Goal: Information Seeking & Learning: Learn about a topic

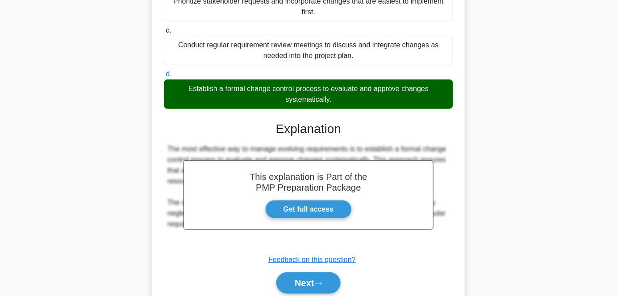
scroll to position [211, 0]
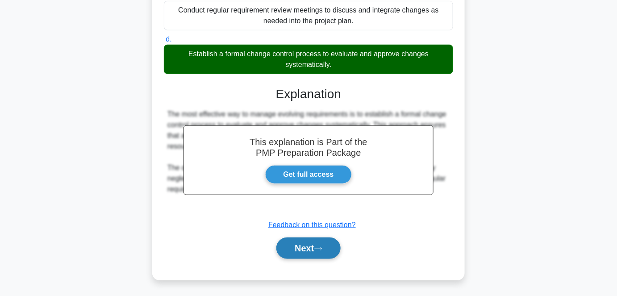
click at [310, 248] on button "Next" at bounding box center [308, 248] width 64 height 21
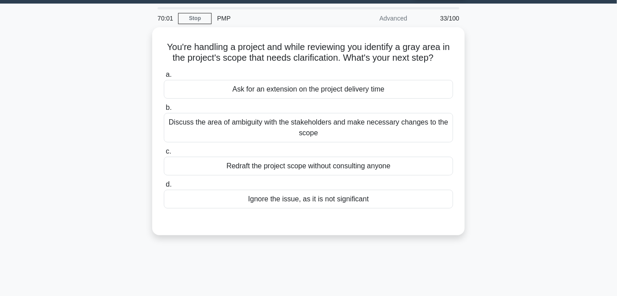
scroll to position [24, 0]
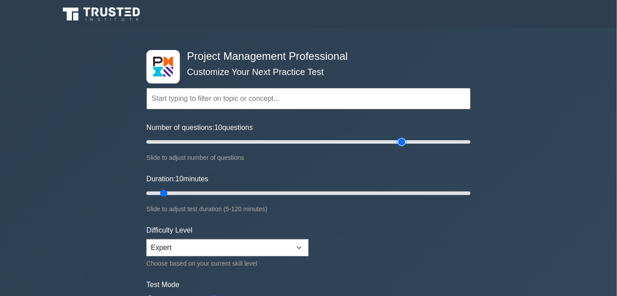
click at [403, 143] on input "Number of questions: 10 questions" at bounding box center [309, 142] width 324 height 11
click at [357, 139] on input "Number of questions: 135 questions" at bounding box center [309, 142] width 324 height 11
click at [341, 142] on input "Number of questions: 125 questions" at bounding box center [309, 142] width 324 height 11
click at [322, 142] on input "Number of questions: 110 questions" at bounding box center [309, 142] width 324 height 11
click at [310, 143] on input "Number of questions: 105 questions" at bounding box center [309, 142] width 324 height 11
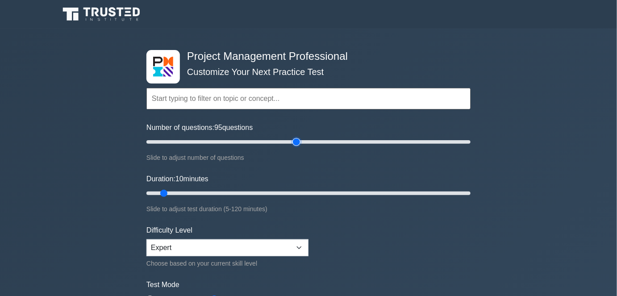
click at [300, 140] on input "Number of questions: 95 questions" at bounding box center [309, 142] width 324 height 11
type input "100"
click at [302, 141] on input "Number of questions: 100 questions" at bounding box center [309, 142] width 324 height 11
click at [423, 191] on input "Duration: 105 minutes" at bounding box center [309, 193] width 324 height 11
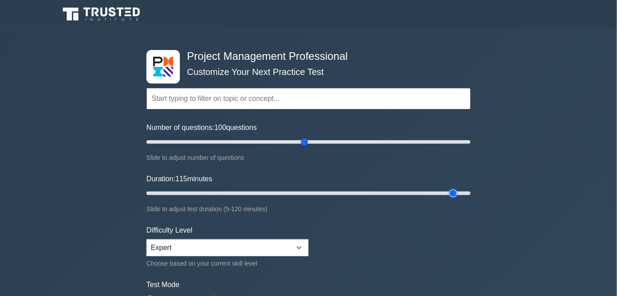
click at [456, 188] on input "Duration: 115 minutes" at bounding box center [309, 193] width 324 height 11
click at [470, 190] on input "Duration: 120 minutes" at bounding box center [309, 193] width 324 height 11
type input "120"
click at [581, 228] on div "Project Management Professional Customize Your Next Practice Test Topics Scope …" at bounding box center [308, 301] width 617 height 545
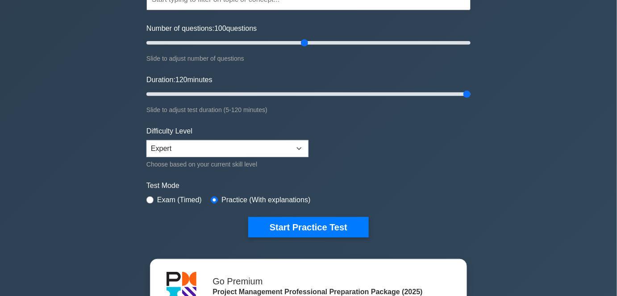
scroll to position [130, 0]
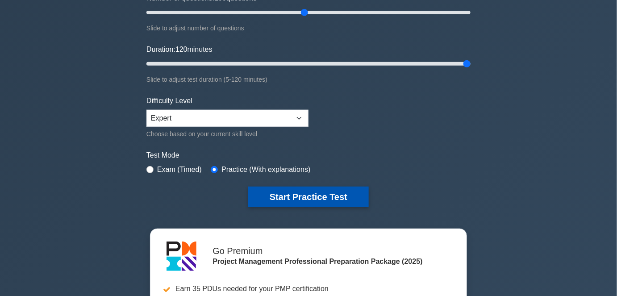
click at [363, 200] on button "Start Practice Test" at bounding box center [308, 197] width 121 height 21
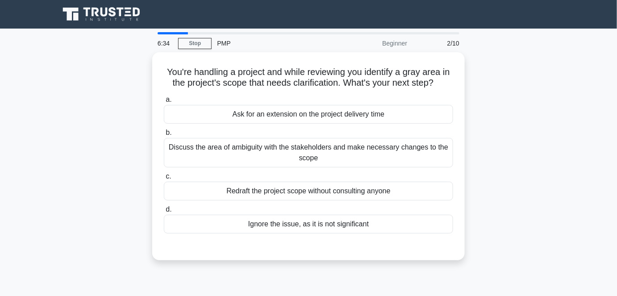
click at [535, 132] on div "You're handling a project and while reviewing you identify a gray area in the p…" at bounding box center [308, 161] width 509 height 219
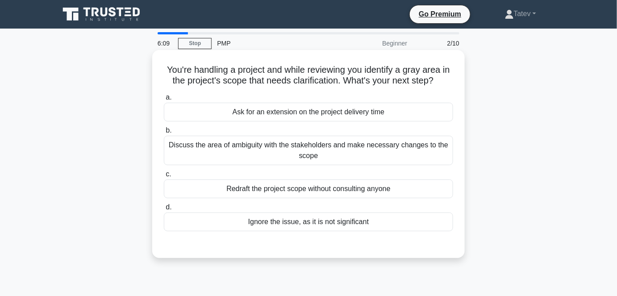
click at [438, 156] on div "Discuss the area of ambiguity with the stakeholders and make necessary changes …" at bounding box center [308, 150] width 289 height 29
click at [164, 134] on input "b. Discuss the area of ambiguity with the stakeholders and make necessary chang…" at bounding box center [164, 131] width 0 height 6
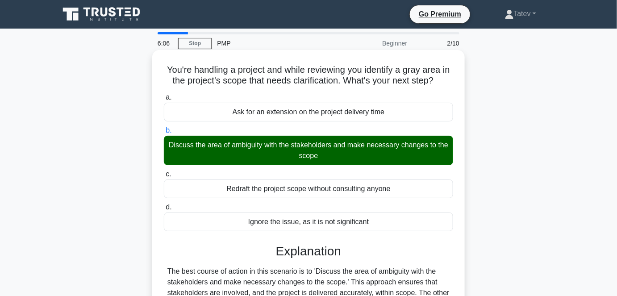
click at [164, 172] on input "c. Redraft the project scope without consulting anyone" at bounding box center [164, 175] width 0 height 6
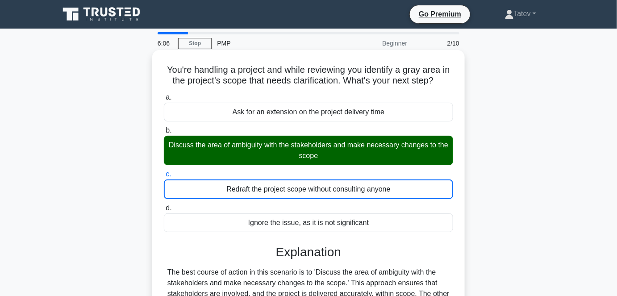
click at [164, 205] on input "d. Ignore the issue, as it is not significant" at bounding box center [164, 208] width 0 height 6
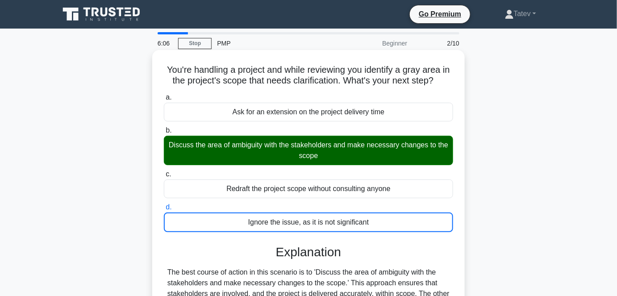
click at [164, 95] on input "a. Ask for an extension on the project delivery time" at bounding box center [164, 98] width 0 height 6
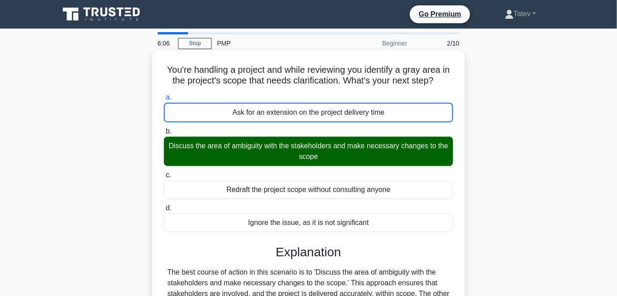
click at [164, 129] on input "b. Discuss the area of ambiguity with the stakeholders and make necessary chang…" at bounding box center [164, 132] width 0 height 6
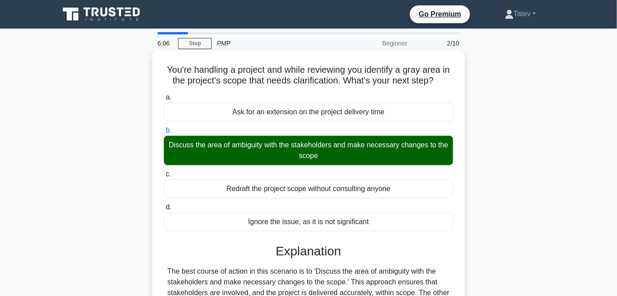
click at [164, 172] on input "c. Redraft the project scope without consulting anyone" at bounding box center [164, 175] width 0 height 6
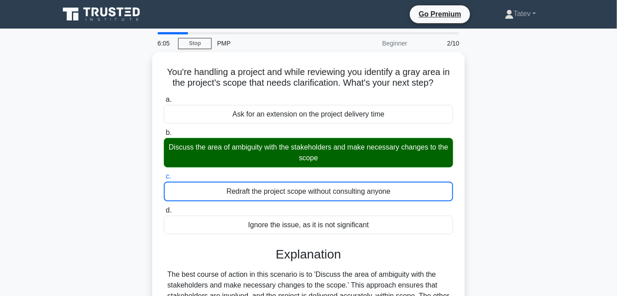
click at [508, 156] on div "You're handling a project and while reviewing you identify a gray area in the p…" at bounding box center [308, 246] width 509 height 388
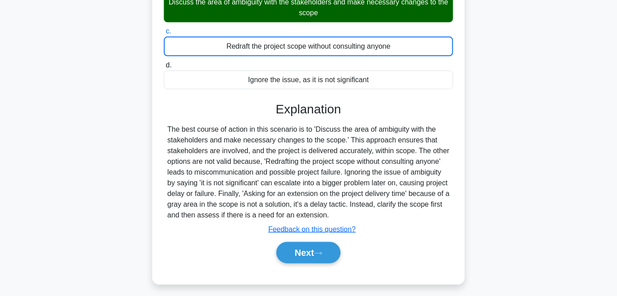
scroll to position [146, 0]
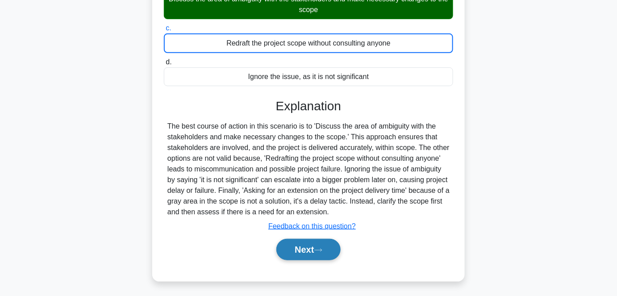
click at [289, 248] on button "Next" at bounding box center [308, 249] width 64 height 21
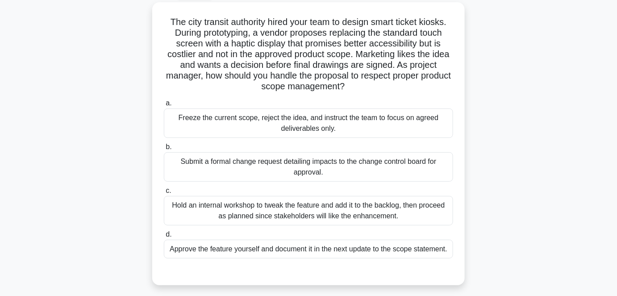
scroll to position [49, 0]
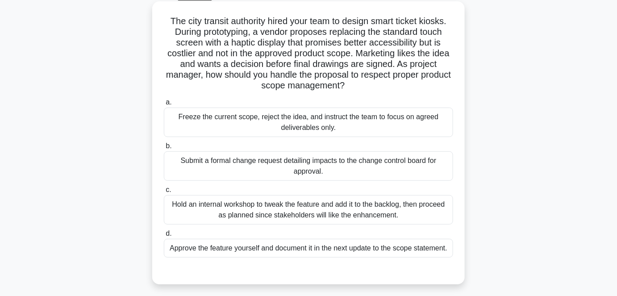
click at [297, 162] on div "Submit a formal change request detailing impacts to the change control board fo…" at bounding box center [308, 165] width 289 height 29
click at [164, 149] on input "b. Submit a formal change request detailing impacts to the change control board…" at bounding box center [164, 146] width 0 height 6
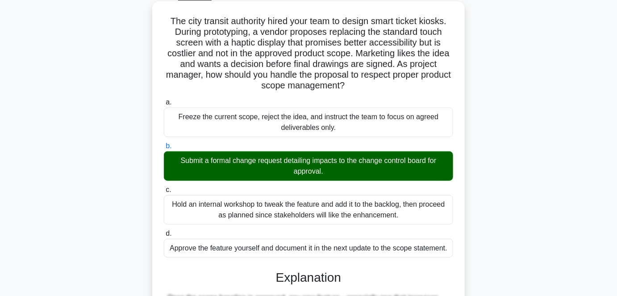
click at [164, 187] on input "c. Hold an internal workshop to tweak the feature and add it to the backlog, th…" at bounding box center [164, 190] width 0 height 6
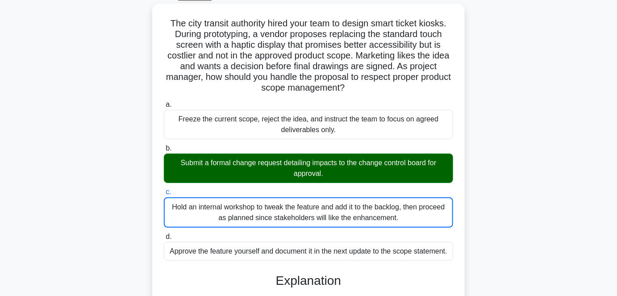
click at [542, 146] on div "The city transit authority hired your team to design smart ticket kiosks. Durin…" at bounding box center [308, 257] width 509 height 506
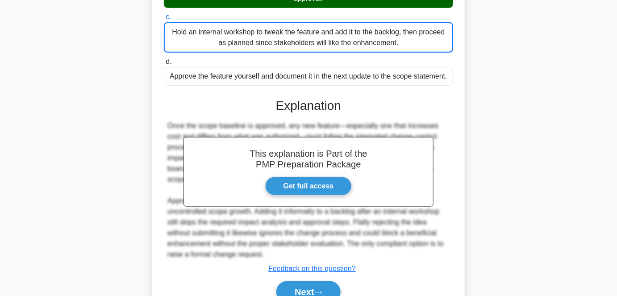
scroll to position [243, 0]
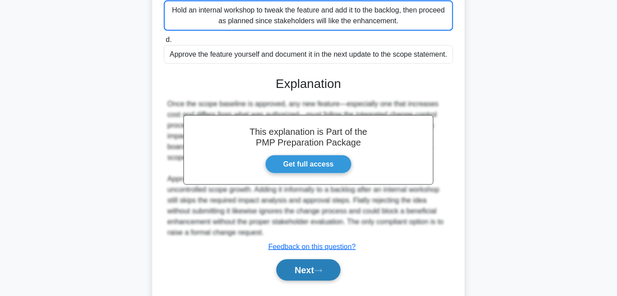
click at [311, 273] on button "Next" at bounding box center [308, 270] width 64 height 21
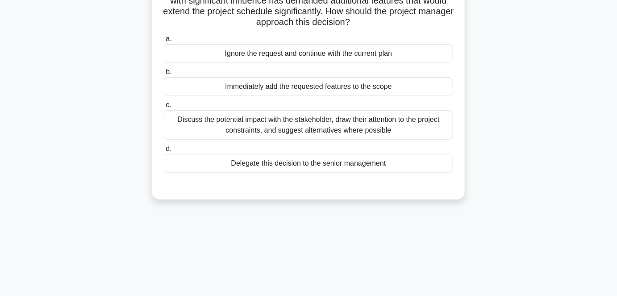
scroll to position [0, 0]
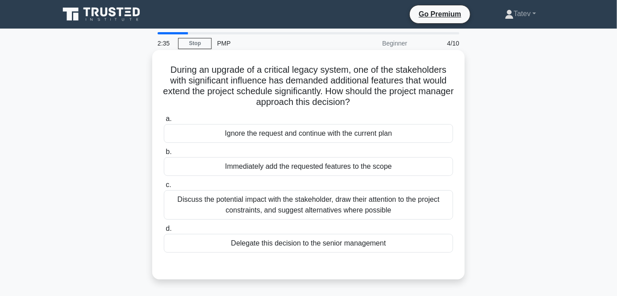
click at [327, 207] on div "Discuss the potential impact with the stakeholder, draw their attention to the …" at bounding box center [308, 204] width 289 height 29
click at [164, 188] on input "c. Discuss the potential impact with the stakeholder, draw their attention to t…" at bounding box center [164, 185] width 0 height 6
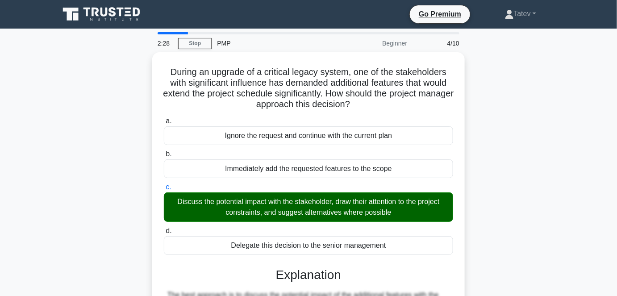
click at [510, 167] on div "During an upgrade of a critical legacy system, one of the stakeholders with sig…" at bounding box center [308, 272] width 509 height 441
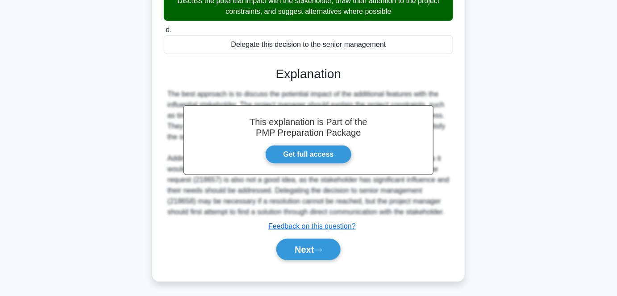
scroll to position [211, 0]
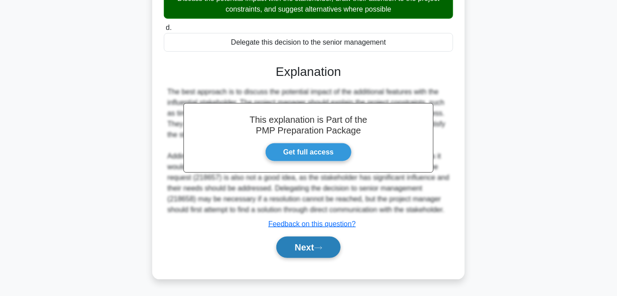
click at [294, 240] on button "Next" at bounding box center [308, 247] width 64 height 21
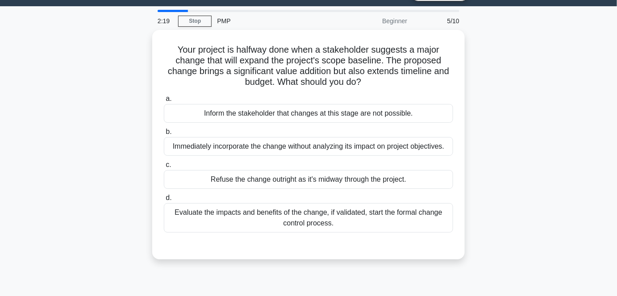
scroll to position [0, 0]
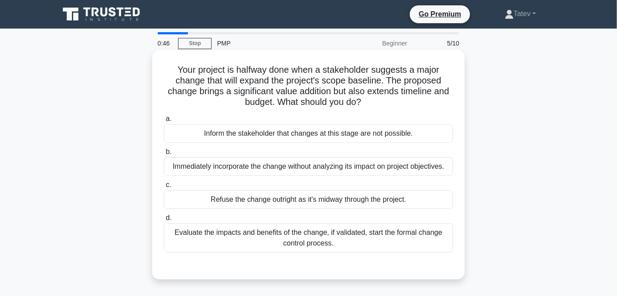
click at [330, 239] on div "Evaluate the impacts and benefits of the change, if validated, start the formal…" at bounding box center [308, 237] width 289 height 29
click at [164, 221] on input "d. Evaluate the impacts and benefits of the change, if validated, start the for…" at bounding box center [164, 218] width 0 height 6
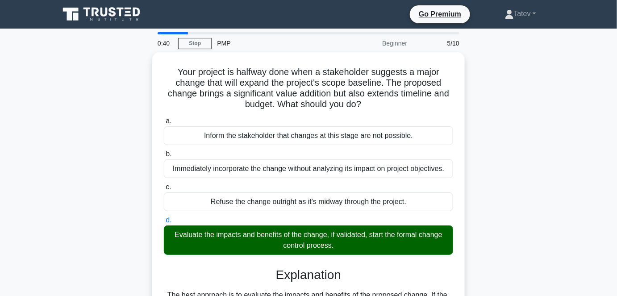
click at [490, 188] on div "Your project is halfway done when a stakeholder suggests a major change that wi…" at bounding box center [308, 251] width 509 height 398
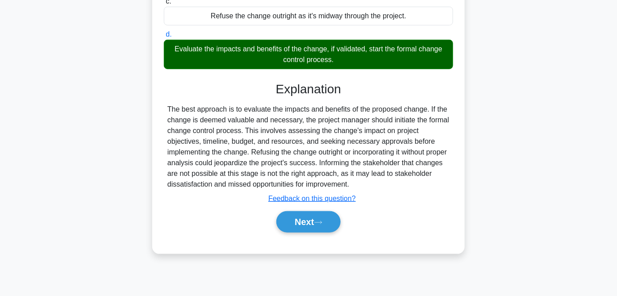
scroll to position [186, 0]
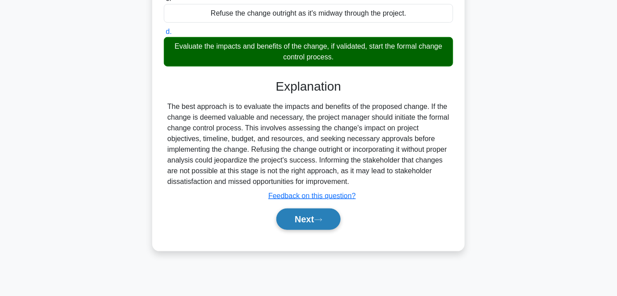
click at [290, 223] on button "Next" at bounding box center [308, 219] width 64 height 21
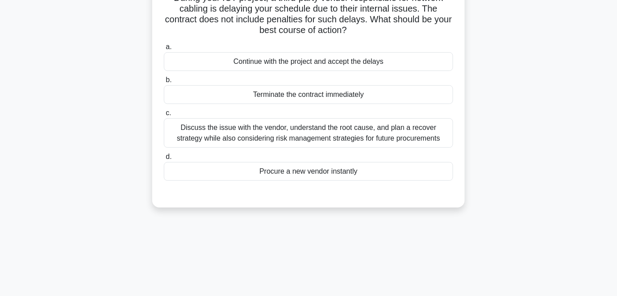
scroll to position [0, 0]
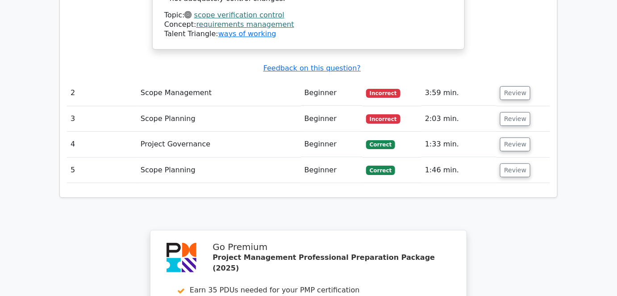
scroll to position [1075, 0]
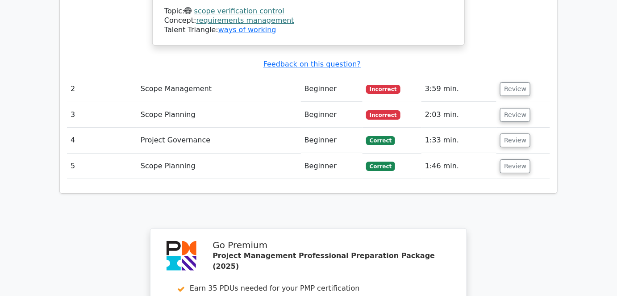
click at [517, 76] on td "Review" at bounding box center [524, 88] width 54 height 25
click at [517, 82] on button "Review" at bounding box center [515, 89] width 30 height 14
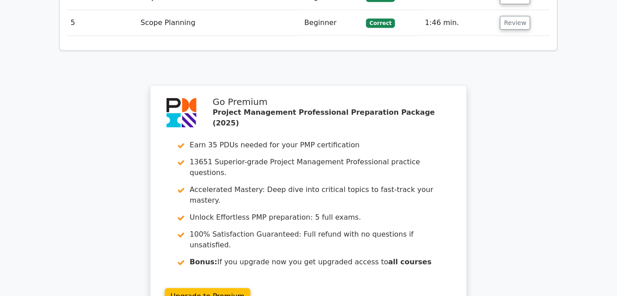
scroll to position [1698, 0]
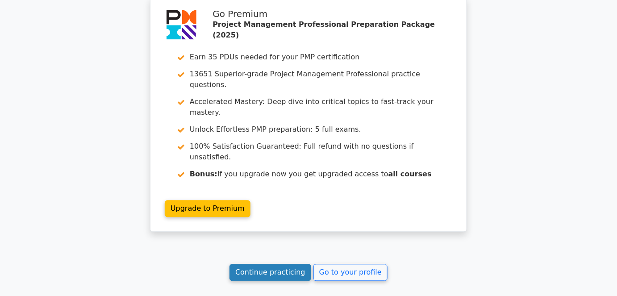
click at [267, 264] on link "Continue practicing" at bounding box center [271, 272] width 82 height 17
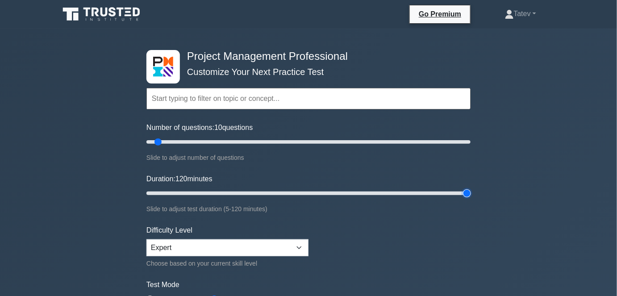
type input "120"
click at [469, 192] on input "Duration: 120 minutes" at bounding box center [309, 193] width 324 height 11
click at [427, 140] on input "Number of questions: 175 questions" at bounding box center [309, 142] width 324 height 11
click at [371, 141] on input "Number of questions: 140 questions" at bounding box center [309, 142] width 324 height 11
click at [340, 141] on input "Number of questions: 120 questions" at bounding box center [309, 142] width 324 height 11
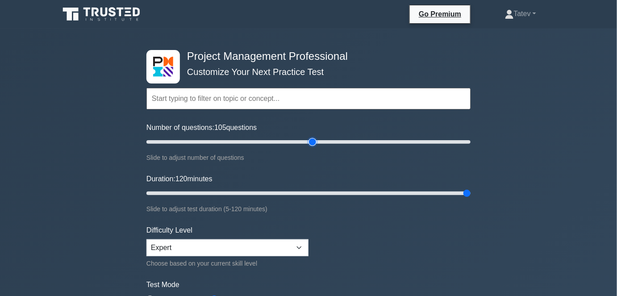
click at [317, 142] on input "Number of questions: 105 questions" at bounding box center [309, 142] width 324 height 11
click at [305, 142] on input "Number of questions: 100 questions" at bounding box center [309, 142] width 324 height 11
type input "100"
click at [515, 125] on div "Project Management Professional Customize Your Next Practice Test Topics Scope …" at bounding box center [308, 301] width 617 height 545
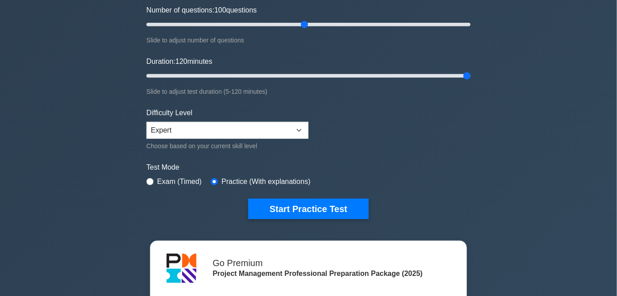
scroll to position [116, 0]
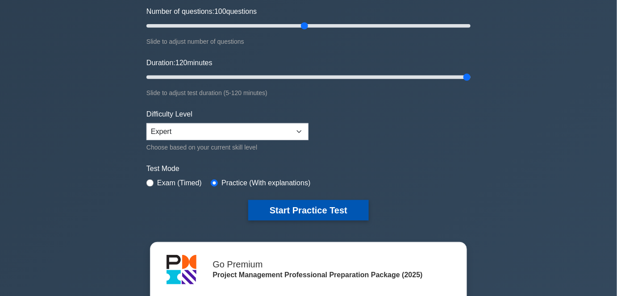
click at [341, 210] on button "Start Practice Test" at bounding box center [308, 210] width 121 height 21
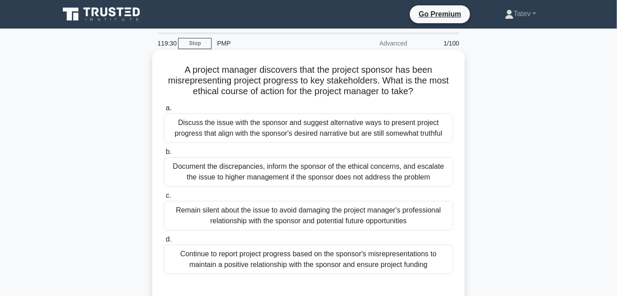
click at [373, 124] on div "Discuss the issue with the sponsor and suggest alternative ways to present proj…" at bounding box center [308, 127] width 289 height 29
click at [164, 111] on input "a. Discuss the issue with the sponsor and suggest alternative ways to present p…" at bounding box center [164, 108] width 0 height 6
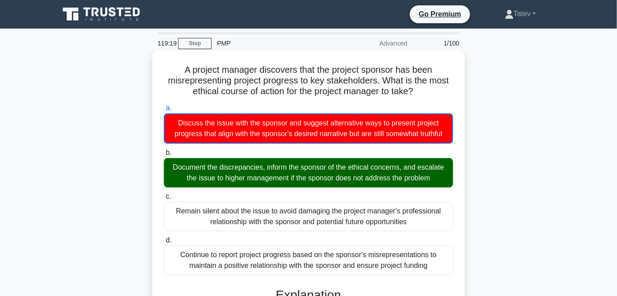
click at [164, 150] on input "b. Document the discrepancies, inform the sponsor of the ethical concerns, and …" at bounding box center [164, 153] width 0 height 6
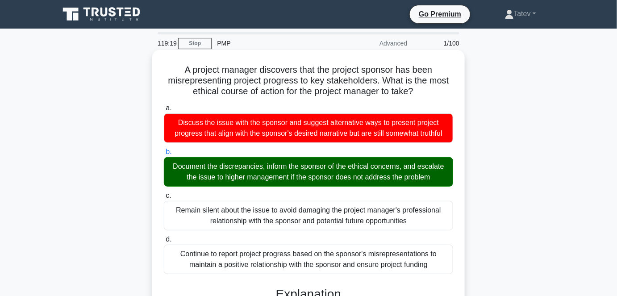
click at [164, 193] on input "c. Remain silent about the issue to avoid damaging the project manager's profes…" at bounding box center [164, 196] width 0 height 6
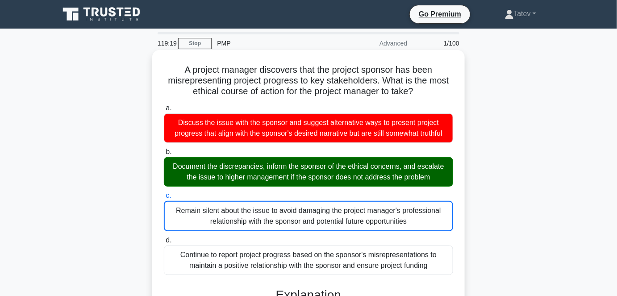
click at [164, 238] on input "d. Continue to report project progress based on the sponsor's misrepresentation…" at bounding box center [164, 241] width 0 height 6
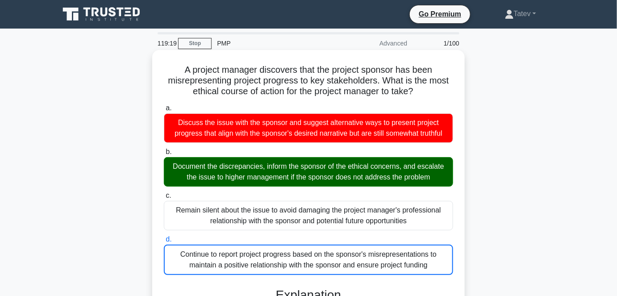
click at [164, 105] on input "a. Discuss the issue with the sponsor and suggest alternative ways to present p…" at bounding box center [164, 108] width 0 height 6
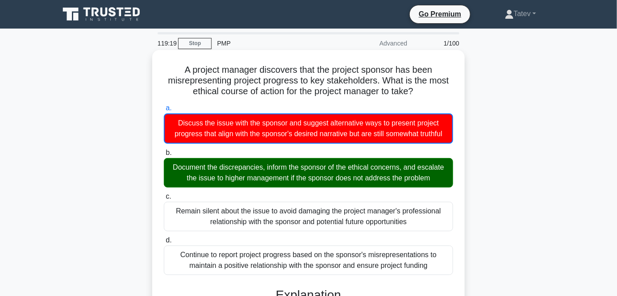
click at [164, 150] on input "b. Document the discrepancies, inform the sponsor of the ethical concerns, and …" at bounding box center [164, 153] width 0 height 6
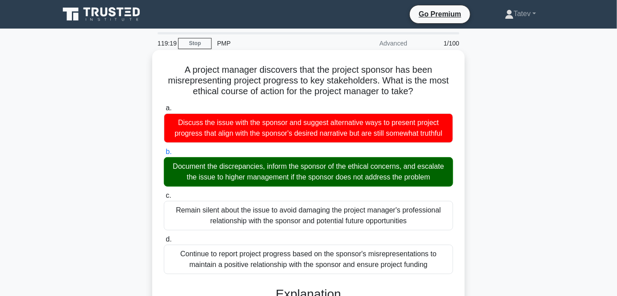
click at [164, 193] on input "c. Remain silent about the issue to avoid damaging the project manager's profes…" at bounding box center [164, 196] width 0 height 6
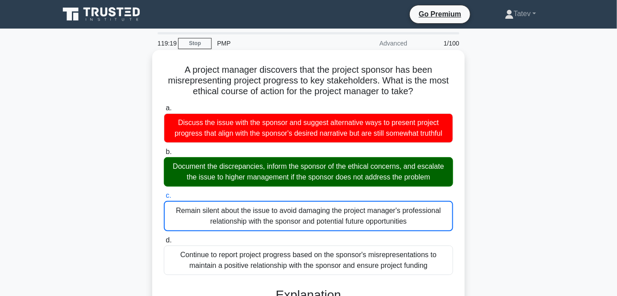
click at [164, 238] on input "d. Continue to report project progress based on the sponsor's misrepresentation…" at bounding box center [164, 241] width 0 height 6
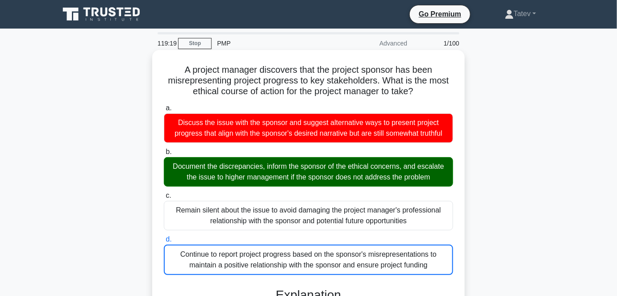
click at [164, 105] on input "a. Discuss the issue with the sponsor and suggest alternative ways to present p…" at bounding box center [164, 108] width 0 height 6
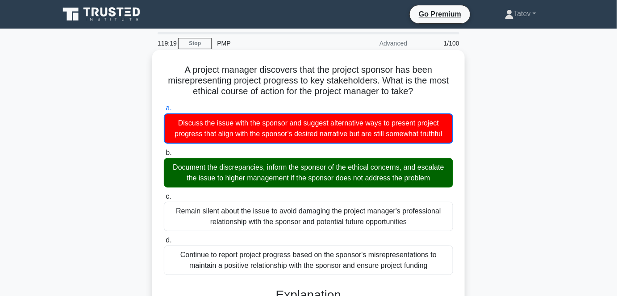
click at [164, 150] on input "b. Document the discrepancies, inform the sponsor of the ethical concerns, and …" at bounding box center [164, 153] width 0 height 6
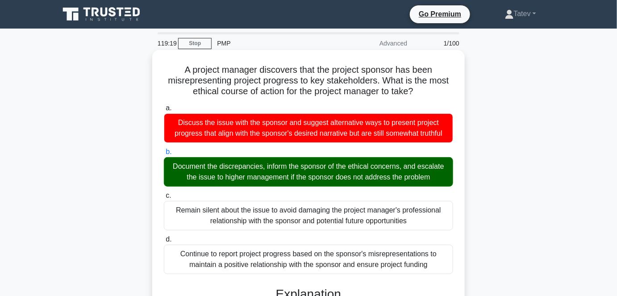
click at [164, 193] on input "c. Remain silent about the issue to avoid damaging the project manager's profes…" at bounding box center [164, 196] width 0 height 6
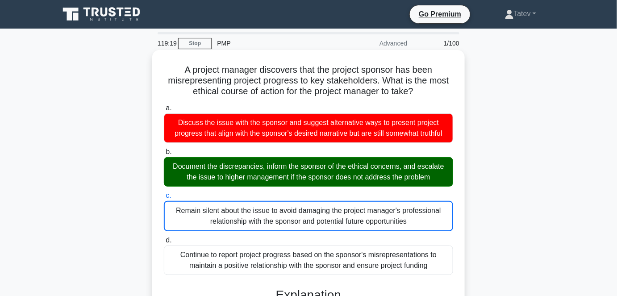
click at [164, 238] on input "d. Continue to report project progress based on the sponsor's misrepresentation…" at bounding box center [164, 241] width 0 height 6
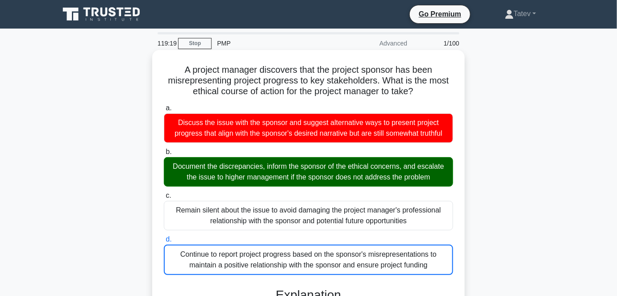
click at [164, 105] on input "a. Discuss the issue with the sponsor and suggest alternative ways to present p…" at bounding box center [164, 108] width 0 height 6
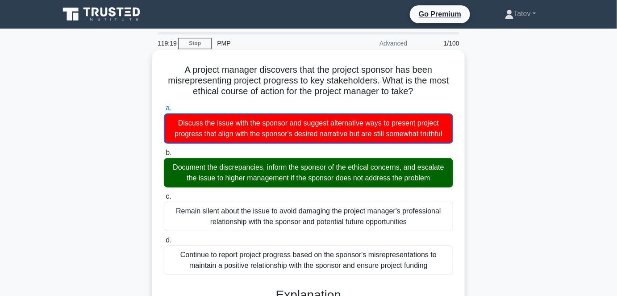
click at [164, 150] on input "b. Document the discrepancies, inform the sponsor of the ethical concerns, and …" at bounding box center [164, 153] width 0 height 6
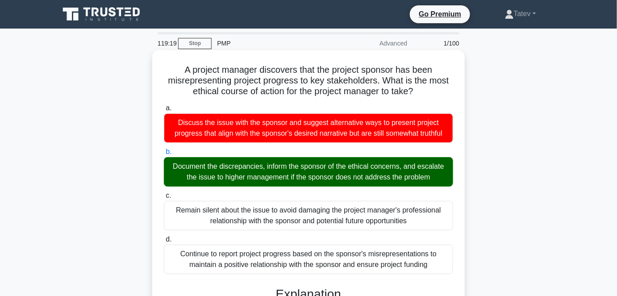
click at [164, 193] on input "c. Remain silent about the issue to avoid damaging the project manager's profes…" at bounding box center [164, 196] width 0 height 6
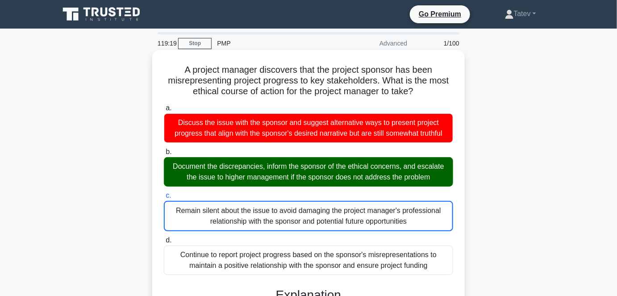
click at [164, 238] on input "d. Continue to report project progress based on the sponsor's misrepresentation…" at bounding box center [164, 241] width 0 height 6
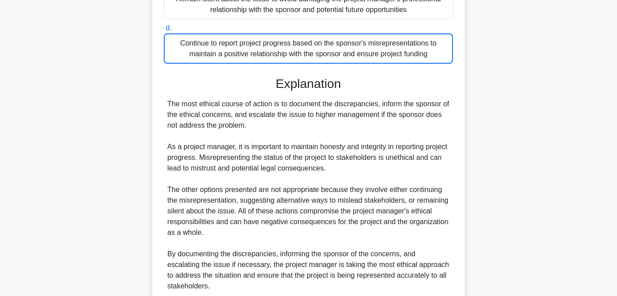
scroll to position [287, 0]
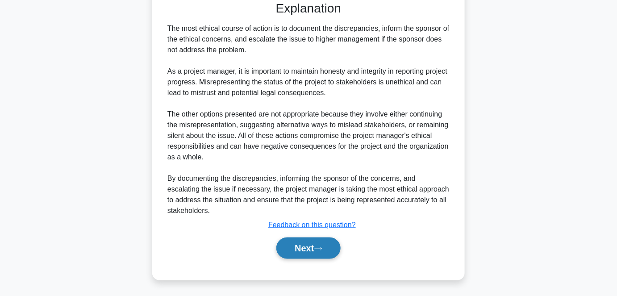
click at [297, 246] on button "Next" at bounding box center [308, 248] width 64 height 21
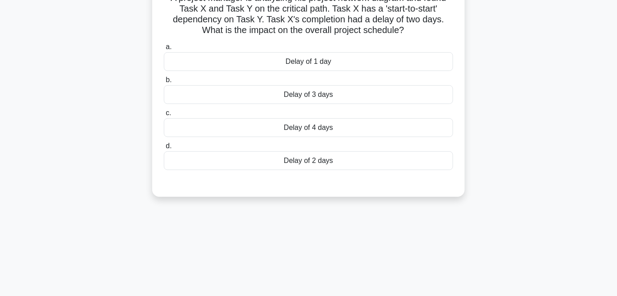
scroll to position [0, 0]
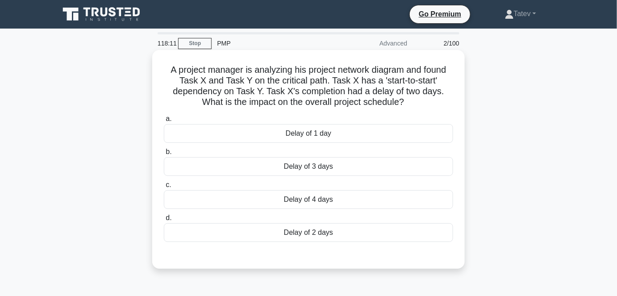
click at [302, 234] on div "Delay of 2 days" at bounding box center [308, 232] width 289 height 19
click at [164, 221] on input "d. Delay of 2 days" at bounding box center [164, 218] width 0 height 6
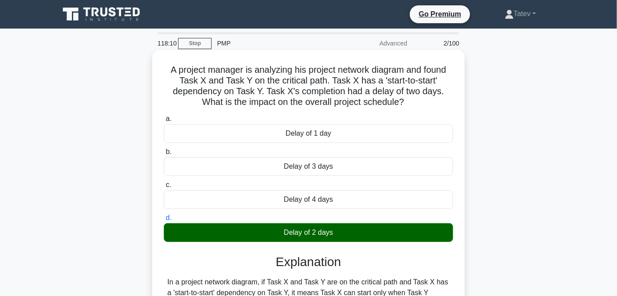
click at [164, 116] on input "a. Delay of 1 day" at bounding box center [164, 119] width 0 height 6
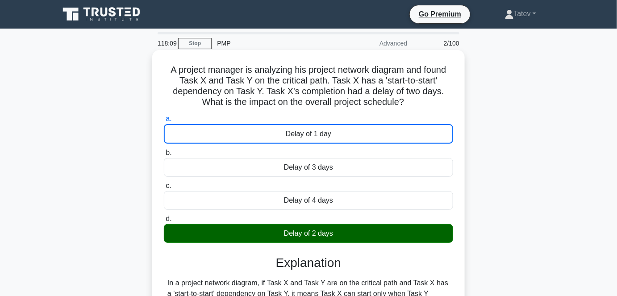
click at [164, 150] on input "b. Delay of 3 days" at bounding box center [164, 153] width 0 height 6
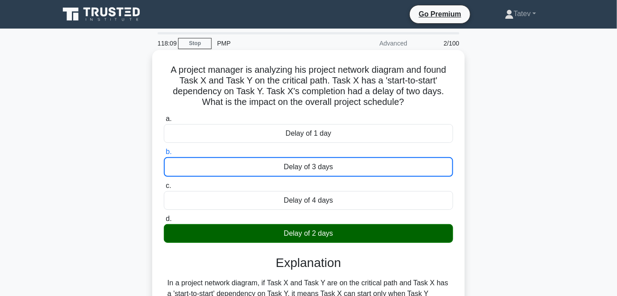
click at [164, 183] on input "c. Delay of 4 days" at bounding box center [164, 186] width 0 height 6
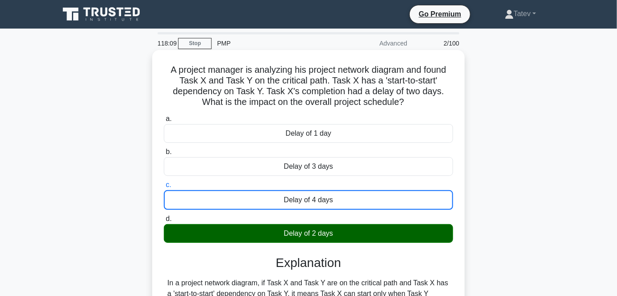
click at [164, 216] on input "d. Delay of 2 days" at bounding box center [164, 219] width 0 height 6
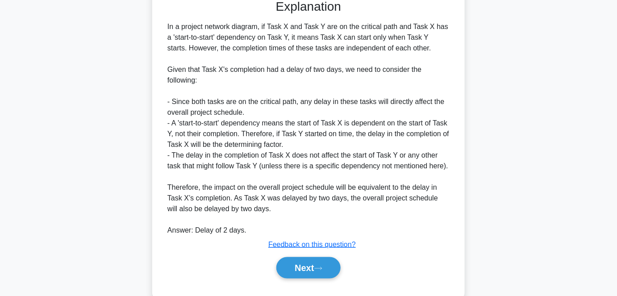
scroll to position [275, 0]
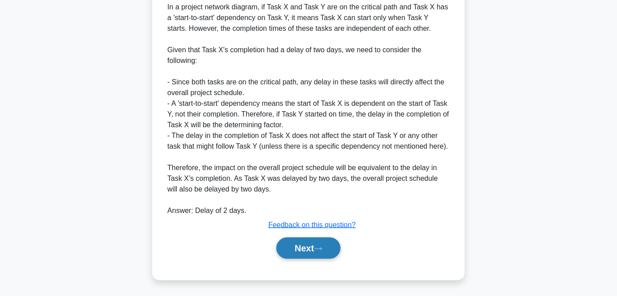
click at [302, 244] on button "Next" at bounding box center [308, 248] width 64 height 21
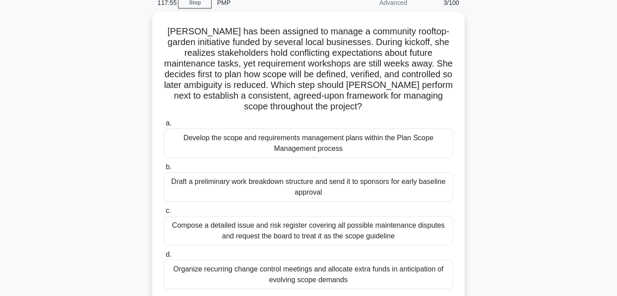
scroll to position [40, 0]
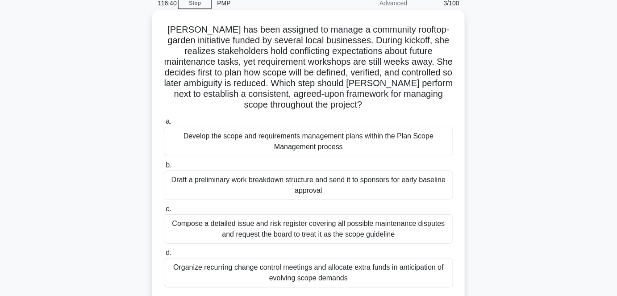
click at [367, 144] on div "Develop the scope and requirements management plans within the Plan Scope Manag…" at bounding box center [308, 141] width 289 height 29
click at [164, 125] on input "a. Develop the scope and requirements management plans within the Plan Scope Ma…" at bounding box center [164, 122] width 0 height 6
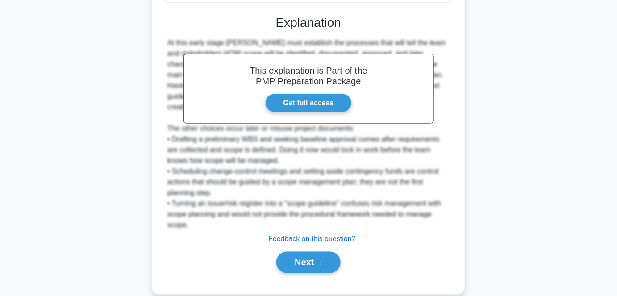
scroll to position [332, 0]
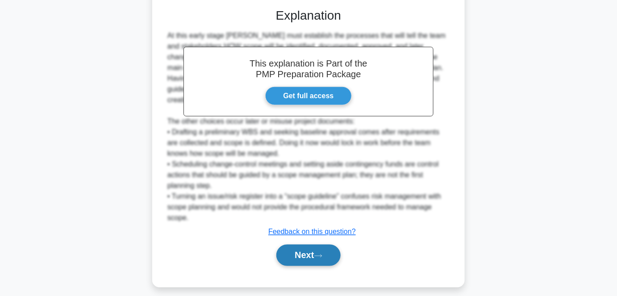
click at [321, 256] on icon at bounding box center [318, 256] width 8 height 5
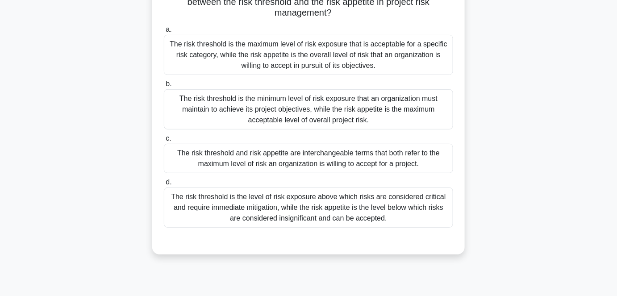
scroll to position [0, 0]
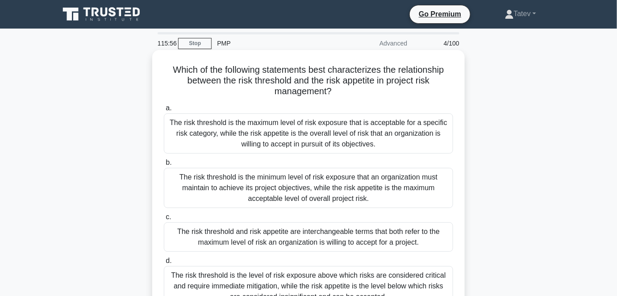
click at [367, 135] on div "The risk threshold is the maximum level of risk exposure that is acceptable for…" at bounding box center [308, 133] width 289 height 40
click at [164, 111] on input "a. The risk threshold is the maximum level of risk exposure that is acceptable …" at bounding box center [164, 108] width 0 height 6
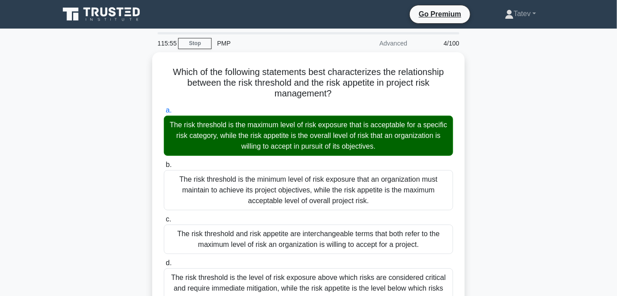
click at [513, 116] on div "Which of the following statements best characterizes the relationship between t…" at bounding box center [308, 294] width 509 height 484
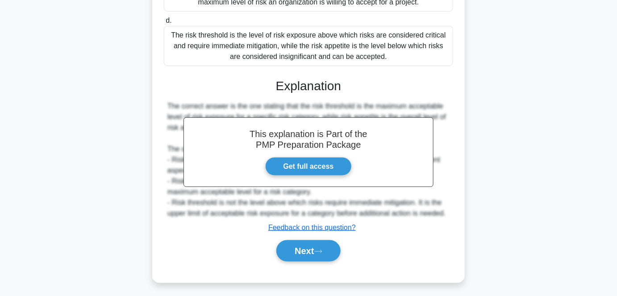
scroll to position [243, 0]
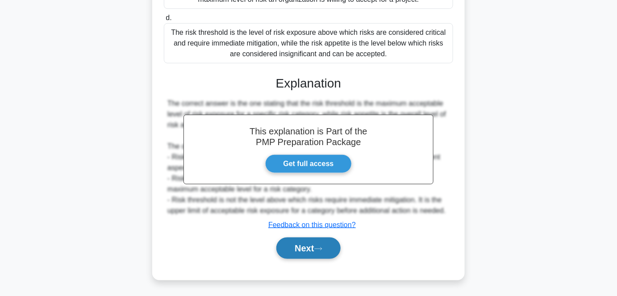
click at [297, 243] on button "Next" at bounding box center [308, 248] width 64 height 21
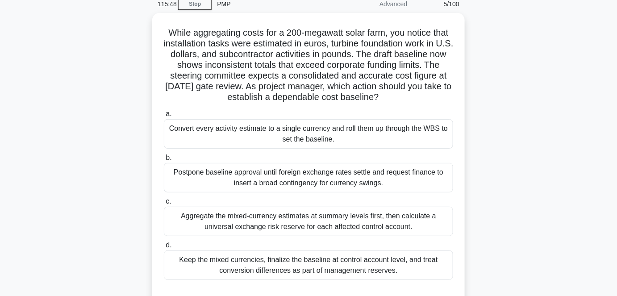
scroll to position [24, 0]
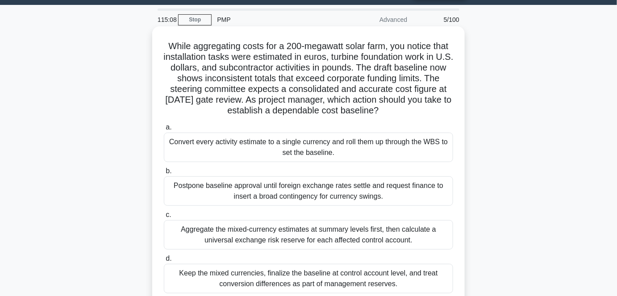
click at [348, 154] on div "Convert every activity estimate to a single currency and roll them up through t…" at bounding box center [308, 147] width 289 height 29
click at [164, 130] on input "a. Convert every activity estimate to a single currency and roll them up throug…" at bounding box center [164, 128] width 0 height 6
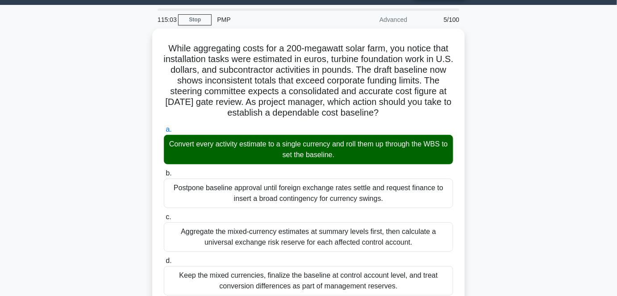
drag, startPoint x: 532, startPoint y: 87, endPoint x: 554, endPoint y: 46, distance: 46.4
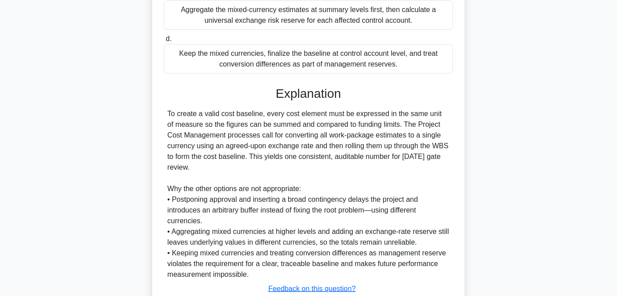
scroll to position [307, 0]
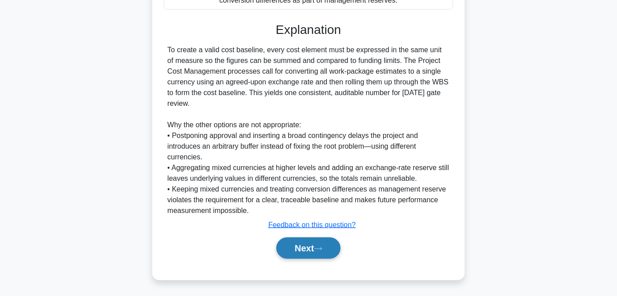
click at [313, 248] on button "Next" at bounding box center [308, 248] width 64 height 21
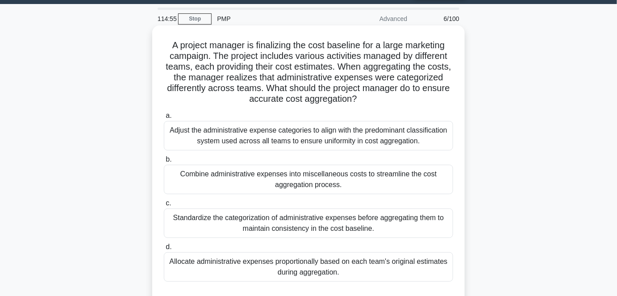
scroll to position [24, 0]
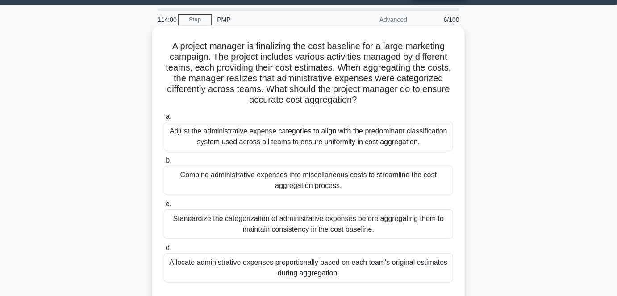
click at [319, 231] on div "Standardize the categorization of administrative expenses before aggregating th…" at bounding box center [308, 223] width 289 height 29
click at [164, 207] on input "c. Standardize the categorization of administrative expenses before aggregating…" at bounding box center [164, 204] width 0 height 6
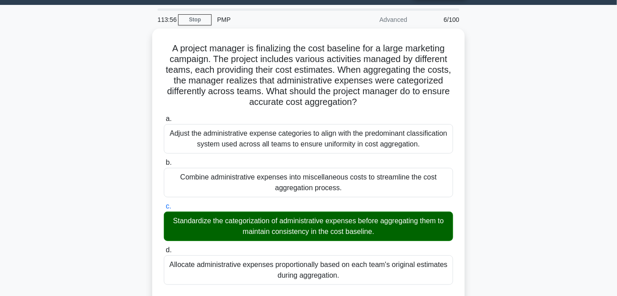
click at [498, 122] on div "A project manager is finalizing the cost baseline for a large marketing campaig…" at bounding box center [308, 265] width 509 height 473
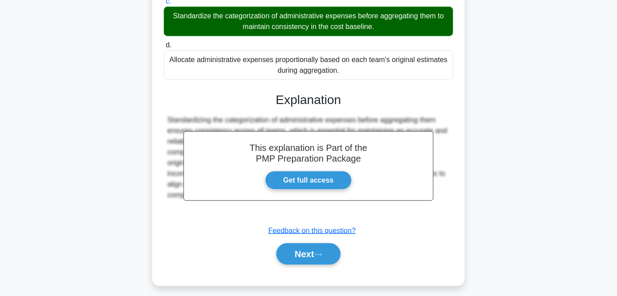
scroll to position [232, 0]
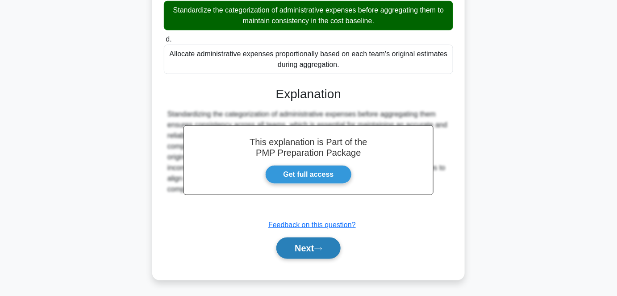
click at [302, 251] on button "Next" at bounding box center [308, 248] width 64 height 21
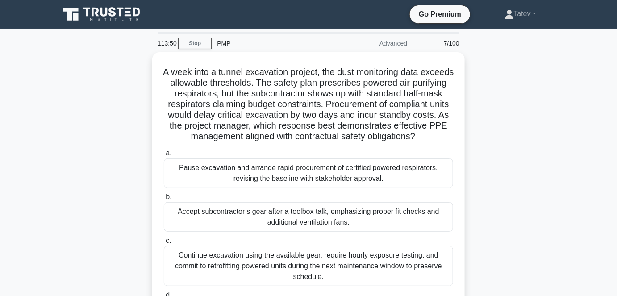
scroll to position [0, 0]
click at [474, 222] on div "A week into a tunnel excavation project, the dust monitoring data exceeds allow…" at bounding box center [308, 209] width 509 height 315
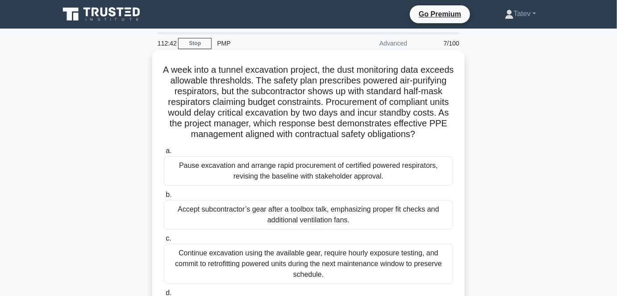
click at [410, 179] on div "Pause excavation and arrange rapid procurement of certified powered respirators…" at bounding box center [308, 170] width 289 height 29
click at [164, 154] on input "a. Pause excavation and arrange rapid procurement of certified powered respirat…" at bounding box center [164, 151] width 0 height 6
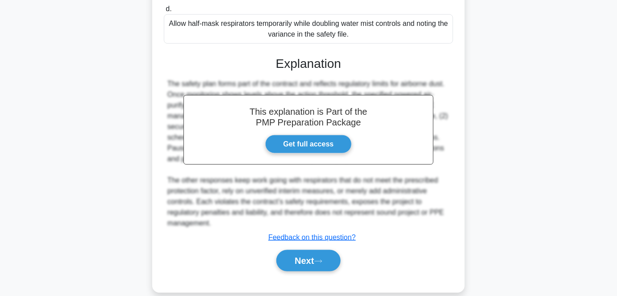
scroll to position [307, 0]
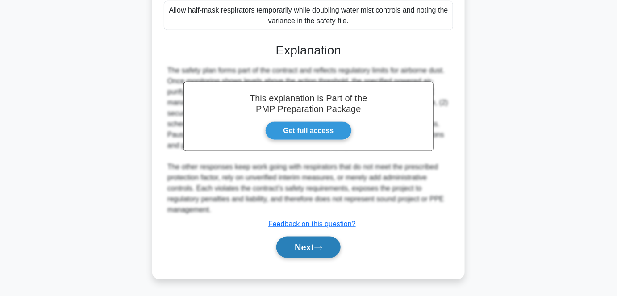
click at [313, 251] on button "Next" at bounding box center [308, 247] width 64 height 21
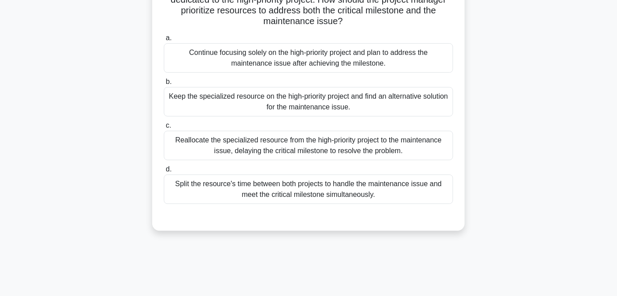
scroll to position [113, 0]
click at [357, 106] on div "Keep the specialized resource on the high-priority project and find an alternat…" at bounding box center [308, 101] width 289 height 29
click at [164, 84] on input "b. Keep the specialized resource on the high-priority project and find an alter…" at bounding box center [164, 82] width 0 height 6
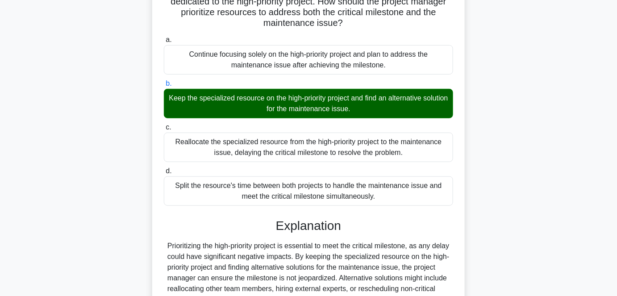
click at [516, 88] on div "A project manager is overseeing a high-priority project that is approaching a c…" at bounding box center [308, 181] width 509 height 484
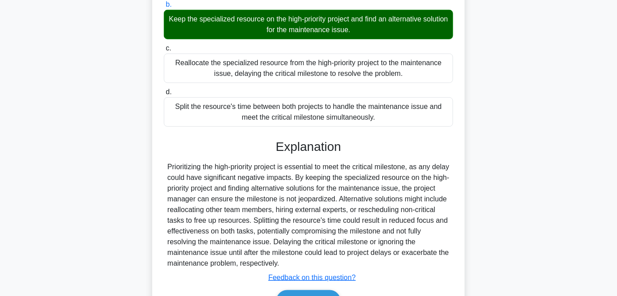
scroll to position [243, 0]
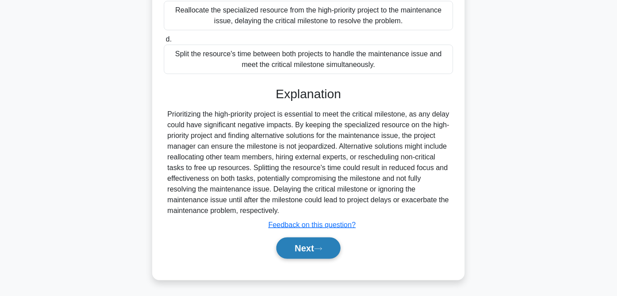
click at [317, 244] on button "Next" at bounding box center [308, 248] width 64 height 21
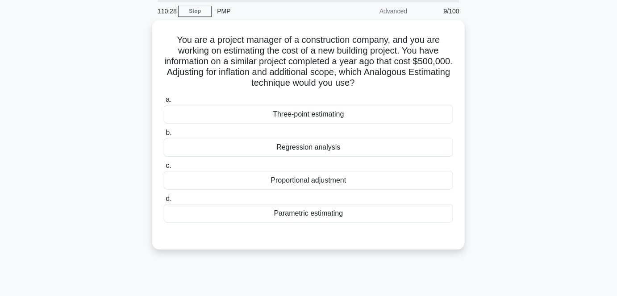
scroll to position [16, 0]
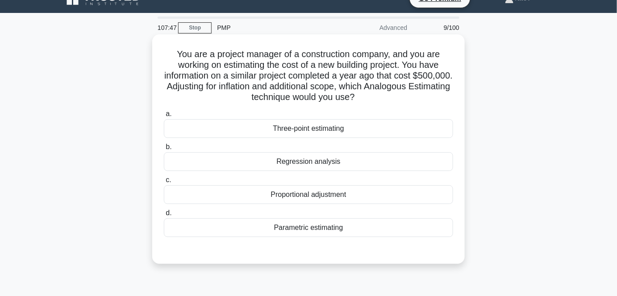
click at [325, 195] on div "Proportional adjustment" at bounding box center [308, 194] width 289 height 19
click at [164, 183] on input "c. Proportional adjustment" at bounding box center [164, 180] width 0 height 6
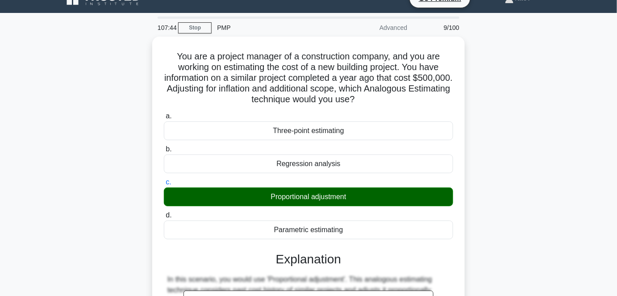
click at [497, 129] on div "You are a project manager of a construction company, and you are working on est…" at bounding box center [308, 273] width 509 height 473
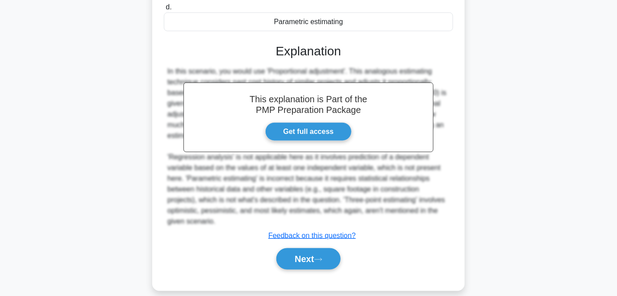
scroll to position [232, 0]
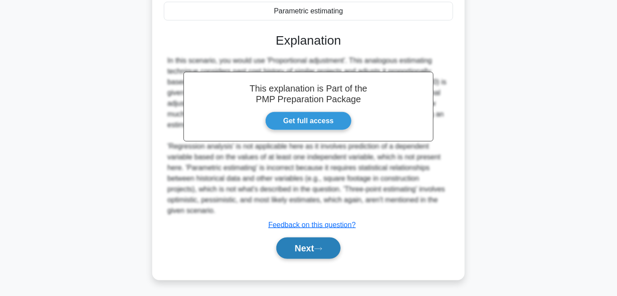
click at [299, 244] on button "Next" at bounding box center [308, 248] width 64 height 21
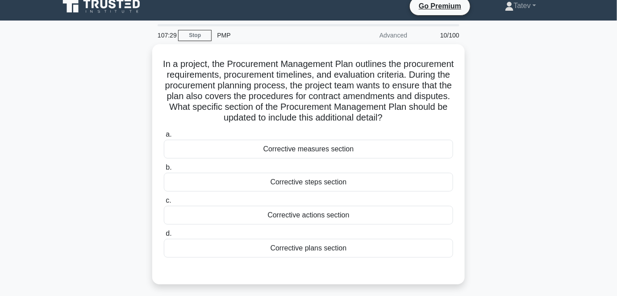
scroll to position [8, 0]
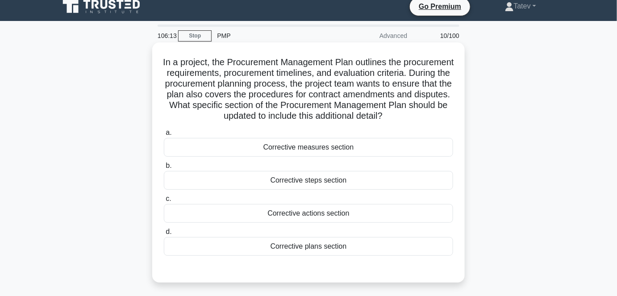
click at [314, 155] on div "Corrective measures section" at bounding box center [308, 147] width 289 height 19
click at [164, 136] on input "a. Corrective measures section" at bounding box center [164, 133] width 0 height 6
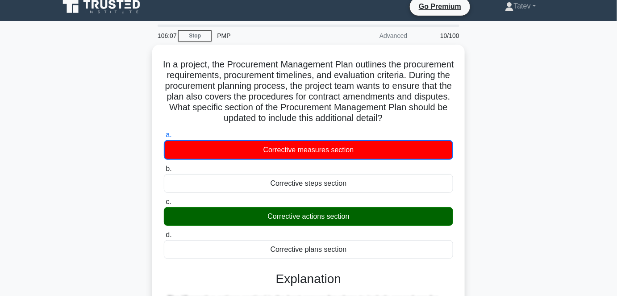
click at [164, 166] on input "b. Corrective steps section" at bounding box center [164, 169] width 0 height 6
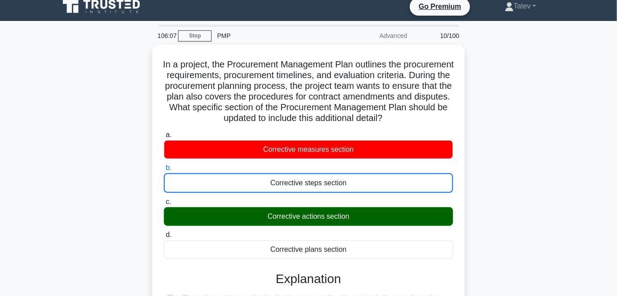
click at [164, 199] on input "c. Corrective actions section" at bounding box center [164, 202] width 0 height 6
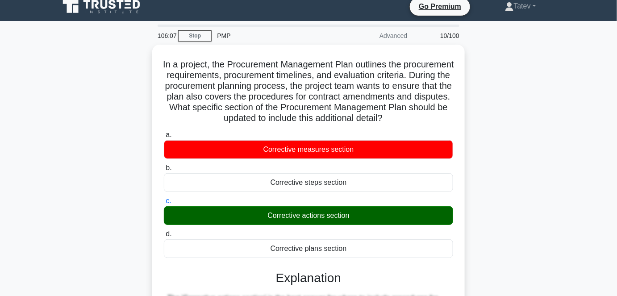
click at [164, 231] on input "d. Corrective plans section" at bounding box center [164, 234] width 0 height 6
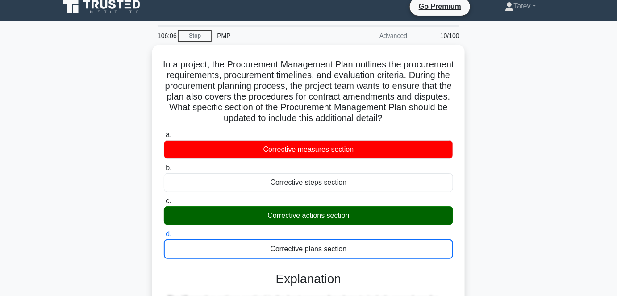
click at [554, 122] on div "In a project, the Procurement Management Plan outlines the procurement requirem…" at bounding box center [308, 266] width 509 height 442
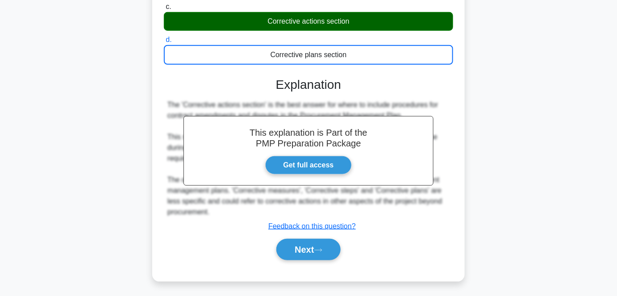
scroll to position [212, 0]
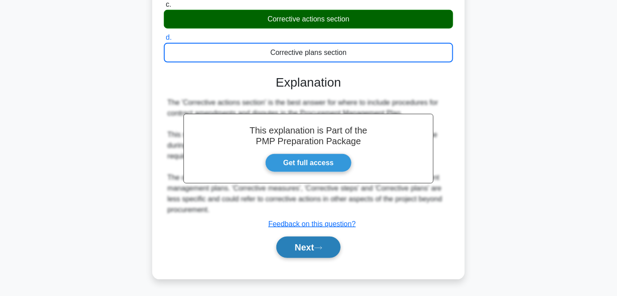
click at [295, 249] on button "Next" at bounding box center [308, 247] width 64 height 21
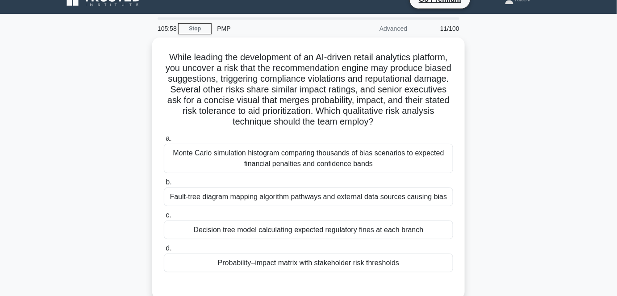
scroll to position [0, 0]
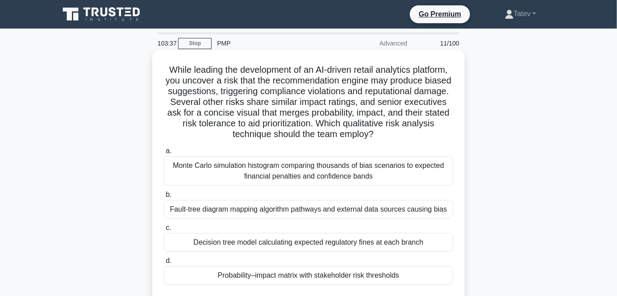
click at [259, 240] on div "Decision tree model calculating expected regulatory fines at each branch" at bounding box center [308, 242] width 289 height 19
click at [164, 231] on input "c. Decision tree model calculating expected regulatory fines at each branch" at bounding box center [164, 228] width 0 height 6
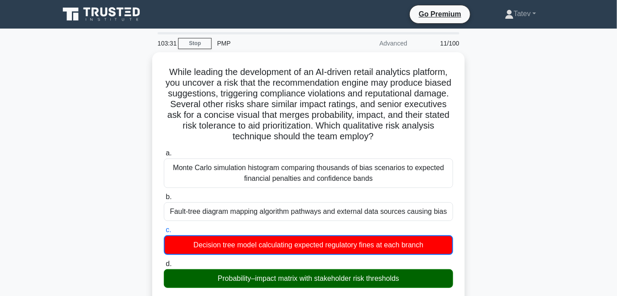
drag, startPoint x: 258, startPoint y: 240, endPoint x: 584, endPoint y: 195, distance: 329.7
click at [584, 195] on main "103:31 Stop PMP Advanced 11/100 While leading the development of an AI-driven r…" at bounding box center [308, 290] width 617 height 523
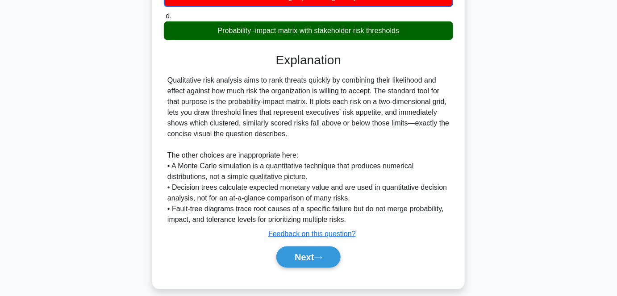
scroll to position [255, 0]
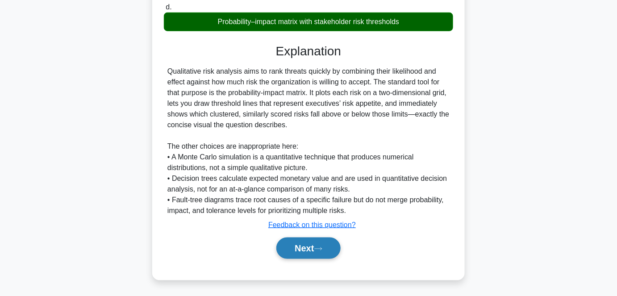
click at [308, 251] on button "Next" at bounding box center [308, 248] width 64 height 21
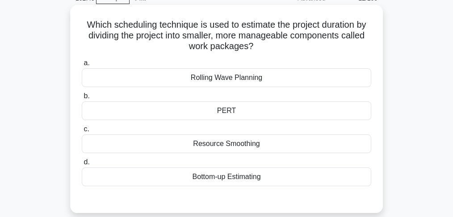
scroll to position [59, 0]
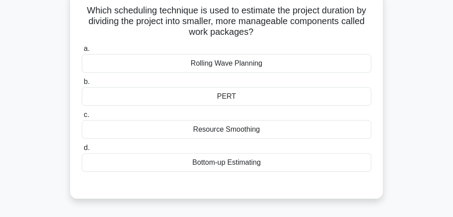
click at [260, 66] on div "Rolling Wave Planning" at bounding box center [226, 63] width 289 height 19
click at [82, 52] on input "a. Rolling Wave Planning" at bounding box center [82, 49] width 0 height 6
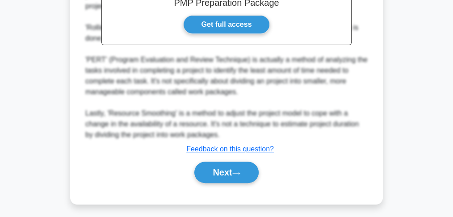
scroll to position [311, 0]
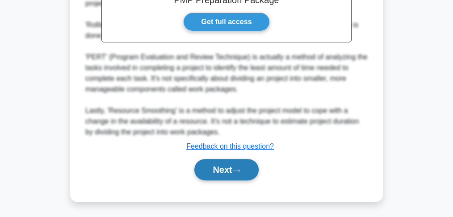
click at [242, 163] on button "Next" at bounding box center [226, 169] width 64 height 21
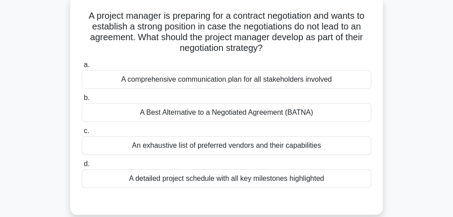
scroll to position [59, 0]
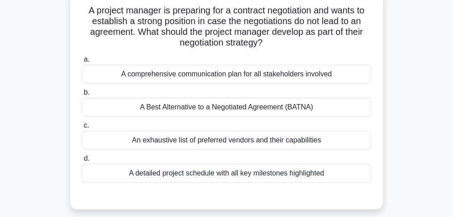
click at [272, 113] on div "A Best Alternative to a Negotiated Agreement (BATNA)" at bounding box center [226, 107] width 289 height 19
click at [321, 110] on div "A Best Alternative to a Negotiated Agreement (BATNA)" at bounding box center [226, 107] width 289 height 19
click at [82, 96] on input "b. A Best Alternative to a Negotiated Agreement (BATNA)" at bounding box center [82, 93] width 0 height 6
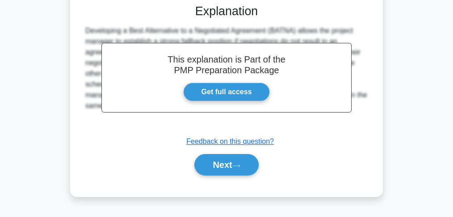
scroll to position [265, 0]
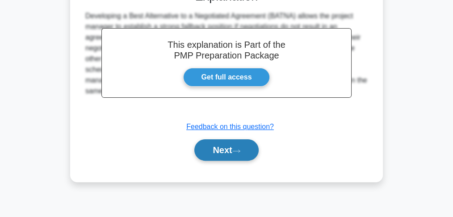
click at [231, 153] on button "Next" at bounding box center [226, 149] width 64 height 21
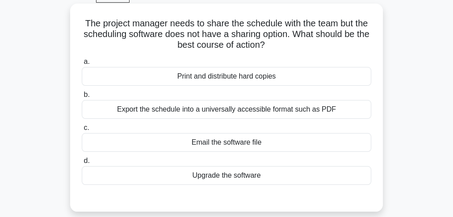
scroll to position [57, 0]
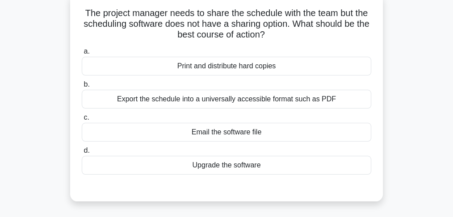
click at [251, 133] on div "Email the software file" at bounding box center [226, 132] width 289 height 19
click at [286, 139] on div "Email the software file" at bounding box center [226, 132] width 289 height 19
click at [82, 121] on input "c. Email the software file" at bounding box center [82, 118] width 0 height 6
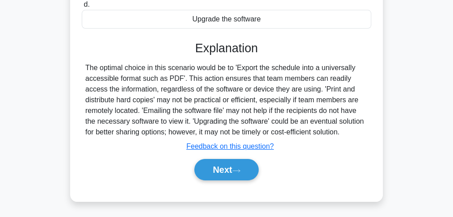
scroll to position [205, 0]
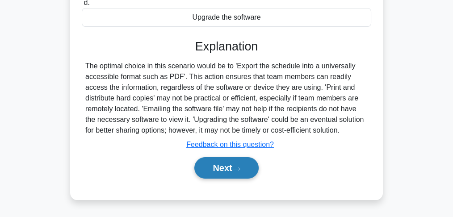
click at [219, 168] on button "Next" at bounding box center [226, 167] width 64 height 21
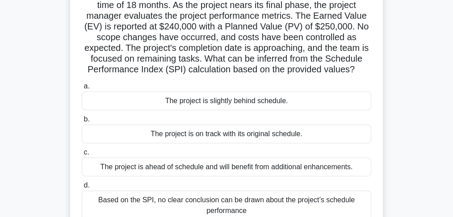
scroll to position [59, 0]
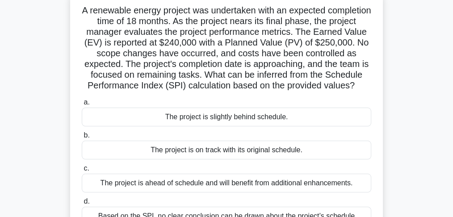
click at [244, 126] on div "The project is slightly behind schedule." at bounding box center [226, 117] width 289 height 19
click at [82, 105] on input "a. The project is slightly behind schedule." at bounding box center [82, 103] width 0 height 6
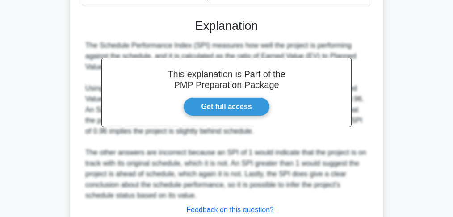
scroll to position [297, 0]
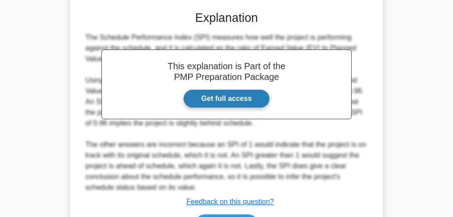
click at [241, 108] on link "Get full access" at bounding box center [226, 98] width 87 height 19
